Goal: Find specific page/section: Find specific page/section

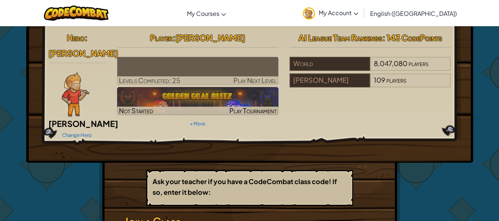
click at [88, 72] on img at bounding box center [76, 94] width 28 height 44
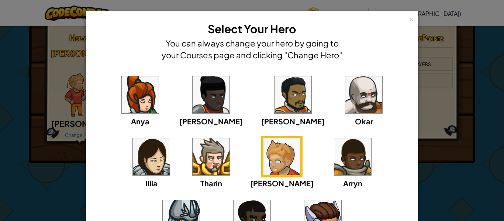
click at [0, 80] on div "× Select Your Hero You can always change your hero by going to your Courses pag…" at bounding box center [252, 110] width 504 height 221
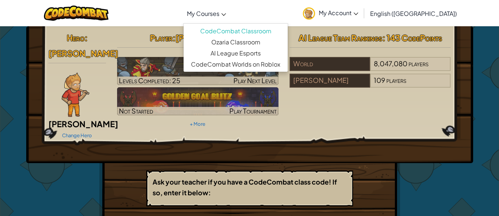
click at [219, 13] on span "My Courses" at bounding box center [203, 14] width 32 height 8
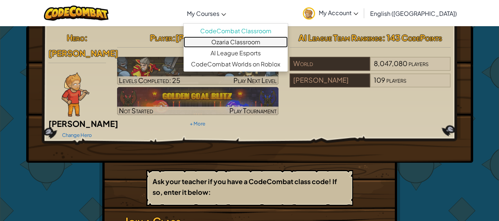
click at [235, 40] on link "Ozaria Classroom" at bounding box center [235, 42] width 104 height 11
